Goal: Book appointment/travel/reservation

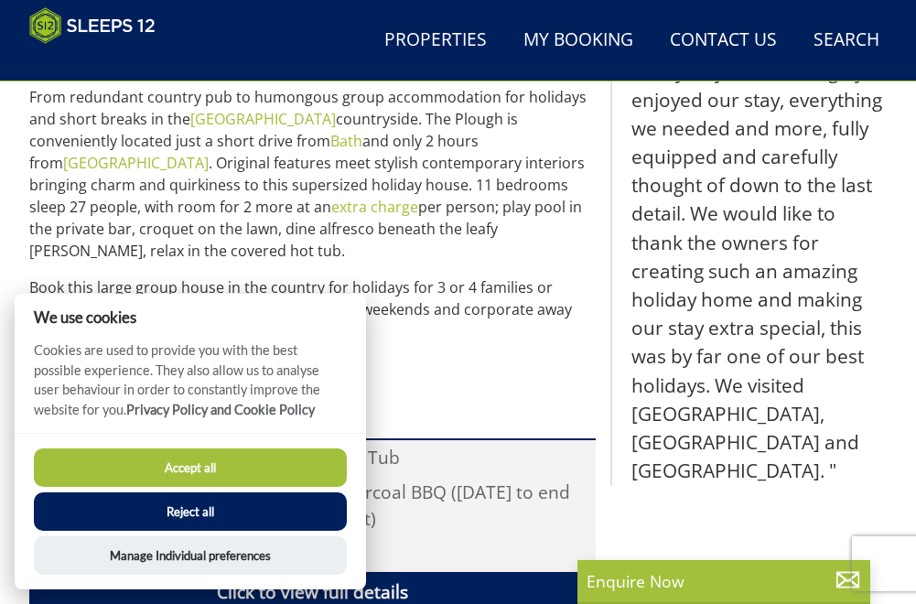
scroll to position [768, 0]
click at [203, 504] on button "Reject all" at bounding box center [190, 511] width 313 height 38
click at [249, 511] on button "Reject all" at bounding box center [190, 511] width 313 height 38
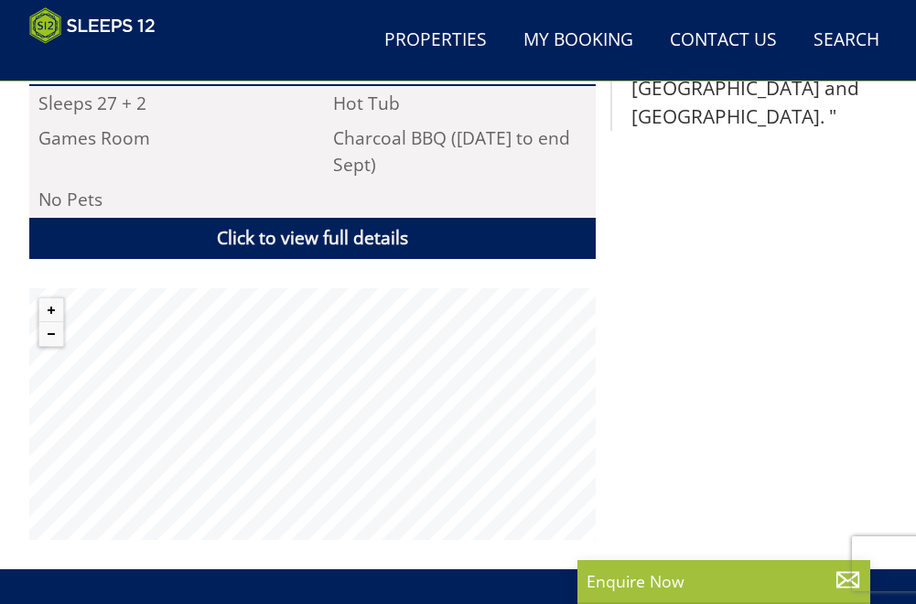
scroll to position [1167, 0]
